Goal: Transaction & Acquisition: Purchase product/service

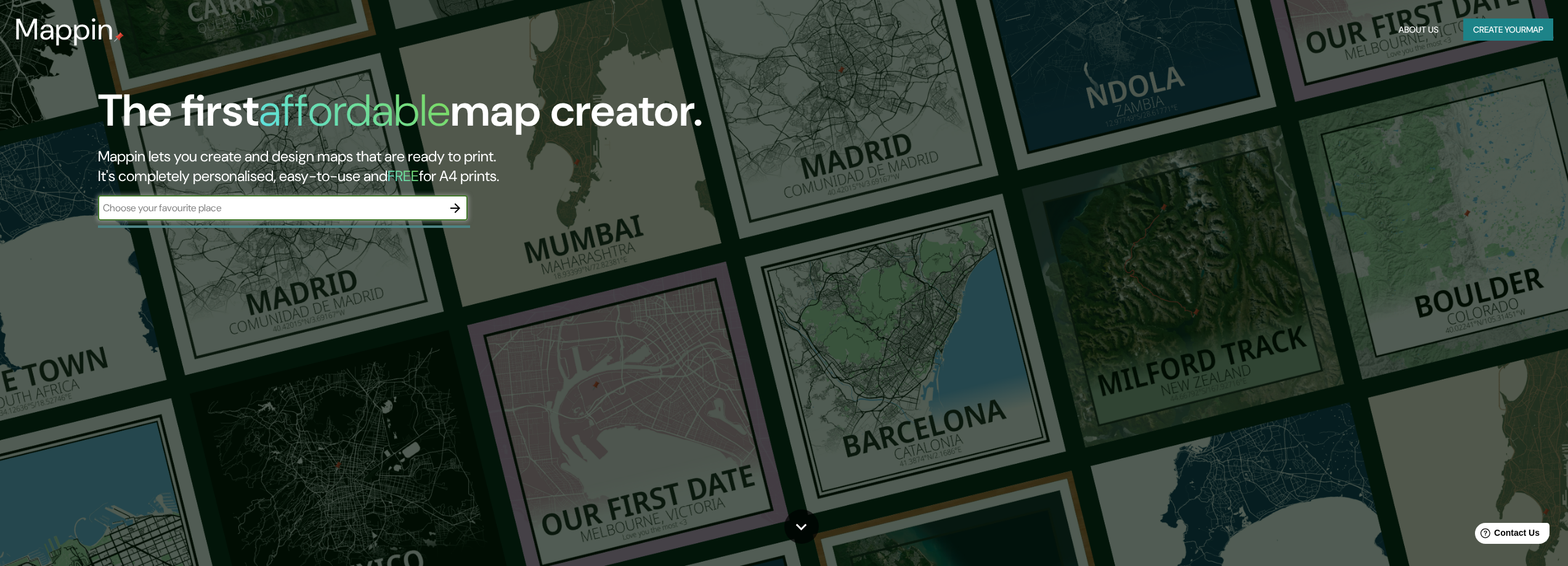
click at [241, 202] on input "text" at bounding box center [270, 208] width 345 height 14
type input "bogota"
click at [457, 204] on icon "button" at bounding box center [455, 208] width 15 height 15
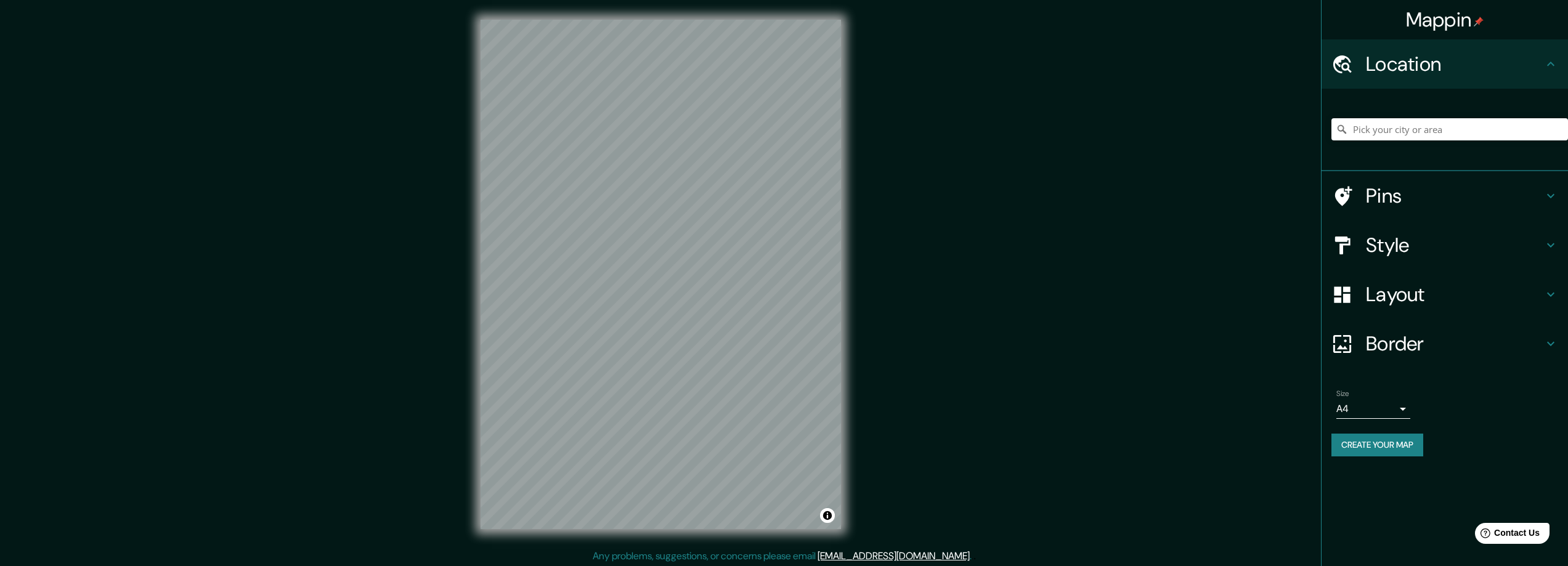
click at [1397, 244] on h4 "Style" at bounding box center [1455, 244] width 178 height 24
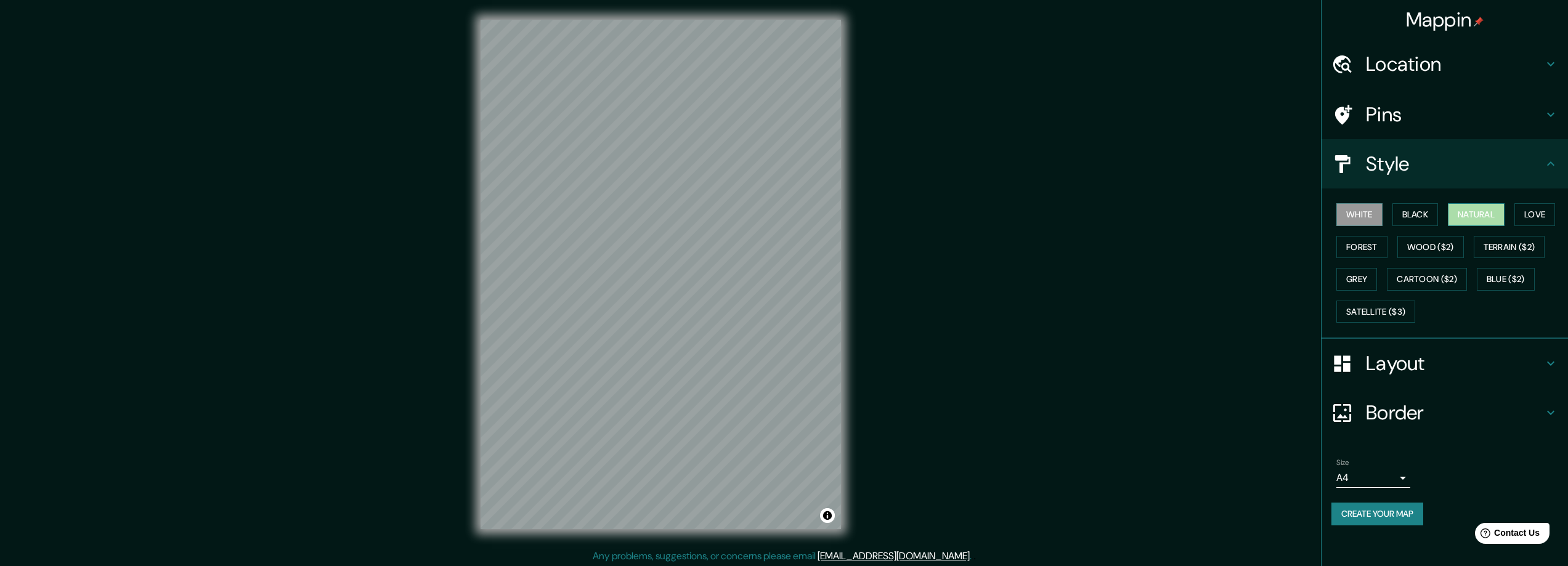
click at [1471, 216] on button "Natural" at bounding box center [1476, 215] width 57 height 23
click at [1426, 64] on h4 "Location" at bounding box center [1455, 64] width 178 height 24
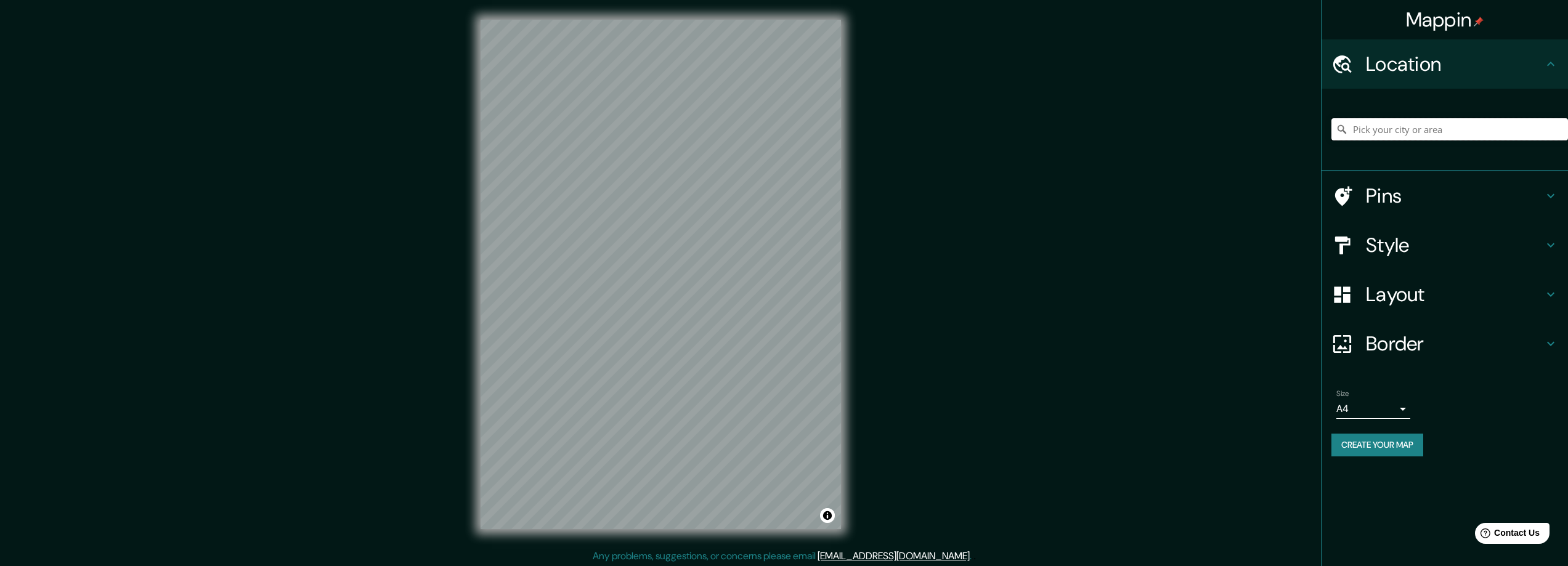
click at [1405, 133] on input "Pick your city or area" at bounding box center [1449, 129] width 237 height 22
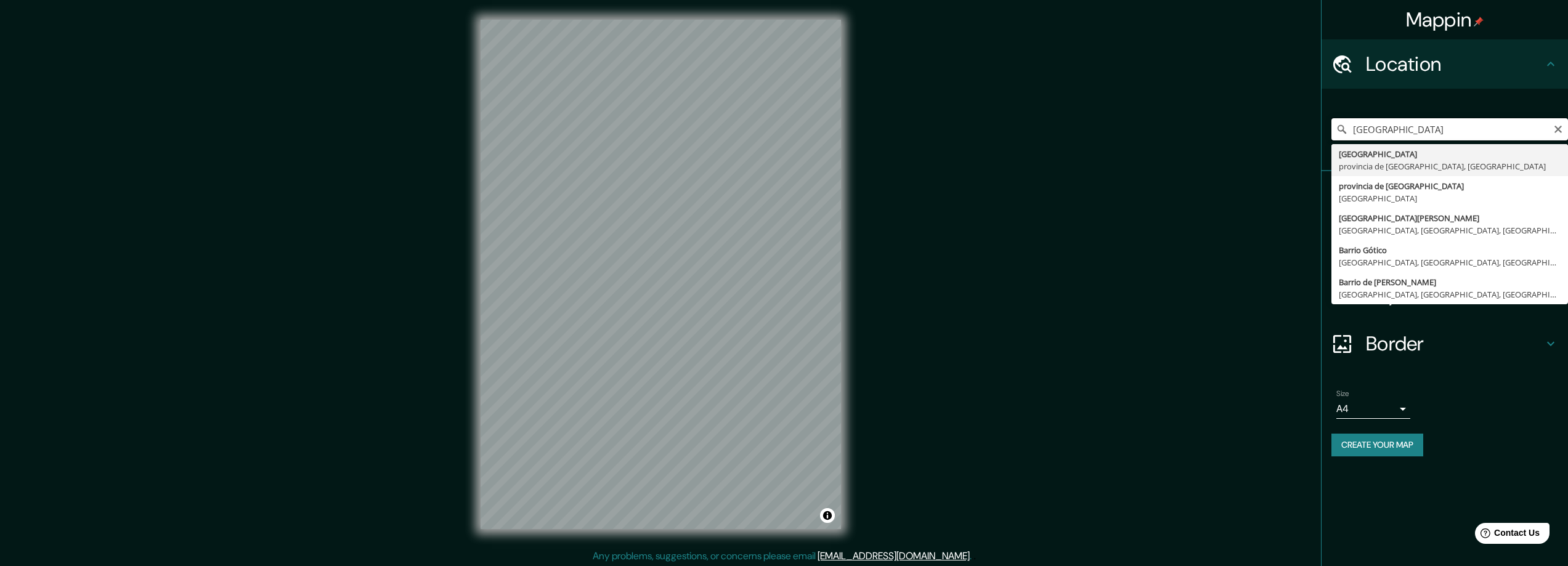
drag, startPoint x: 1402, startPoint y: 118, endPoint x: 1401, endPoint y: 129, distance: 11.0
click at [1401, 125] on input "[GEOGRAPHIC_DATA]" at bounding box center [1449, 129] width 237 height 22
drag, startPoint x: 1403, startPoint y: 133, endPoint x: 1243, endPoint y: 144, distance: 160.4
click at [1243, 144] on div "Mappin Location [GEOGRAPHIC_DATA] [GEOGRAPHIC_DATA] [GEOGRAPHIC_DATA], [GEOGRAP…" at bounding box center [784, 284] width 1568 height 568
click at [1374, 130] on input "Boborás, provincia de [GEOGRAPHIC_DATA], [GEOGRAPHIC_DATA]" at bounding box center [1449, 129] width 237 height 22
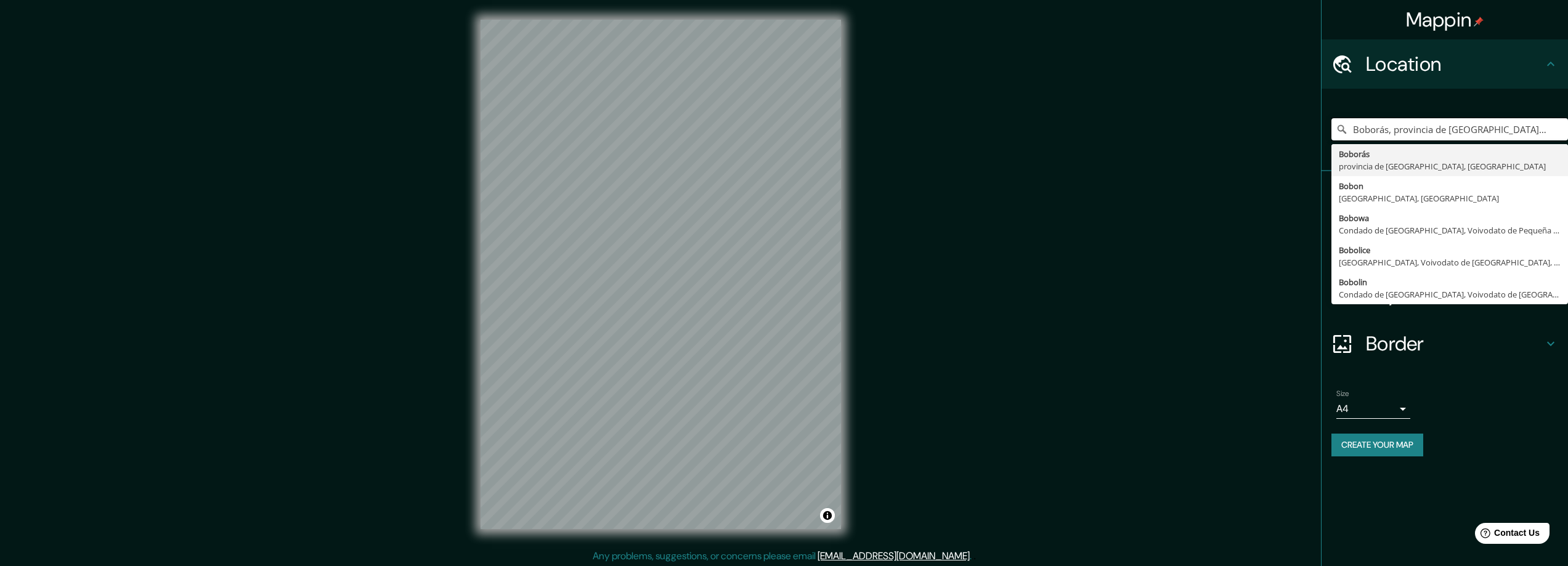
drag, startPoint x: 1518, startPoint y: 129, endPoint x: 1092, endPoint y: 124, distance: 426.0
click at [1092, 124] on div "Mappin Location [GEOGRAPHIC_DATA], [GEOGRAPHIC_DATA], [GEOGRAPHIC_DATA] Boborás…" at bounding box center [784, 284] width 1568 height 568
type input "[GEOGRAPHIC_DATA], [GEOGRAPHIC_DATA]"
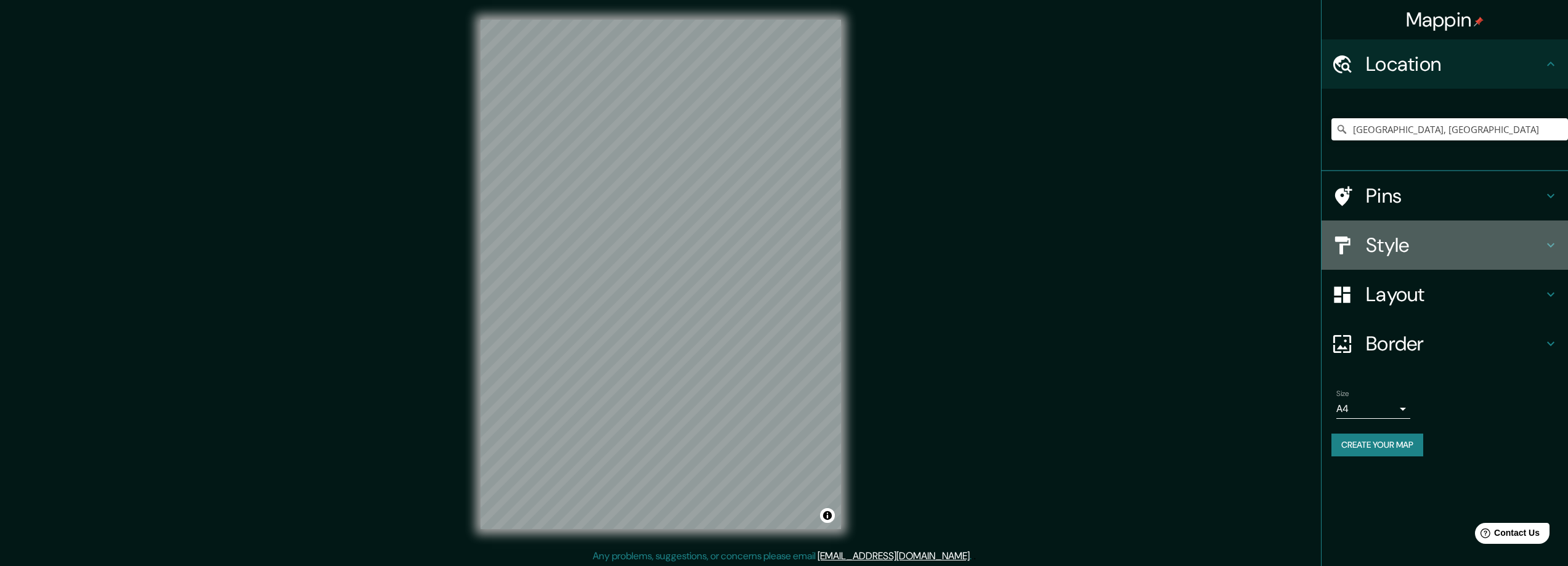
click at [1438, 247] on h4 "Style" at bounding box center [1455, 244] width 178 height 24
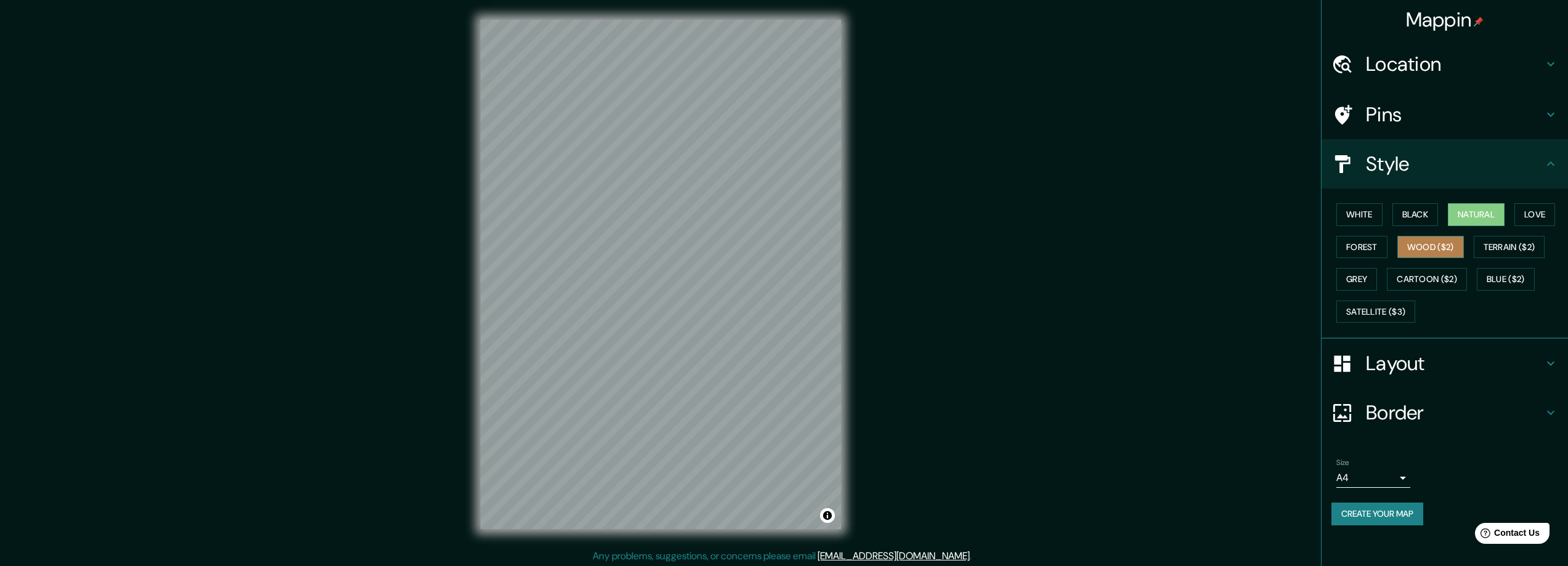
click at [1443, 248] on button "Wood ($2)" at bounding box center [1430, 247] width 67 height 23
click at [1416, 211] on button "Black" at bounding box center [1415, 215] width 46 height 23
click at [1545, 244] on button "Terrain ($2)" at bounding box center [1509, 247] width 72 height 23
click at [1506, 277] on button "Blue ($2)" at bounding box center [1506, 279] width 58 height 23
click at [1364, 270] on button "Grey" at bounding box center [1357, 279] width 41 height 23
